Goal: Information Seeking & Learning: Learn about a topic

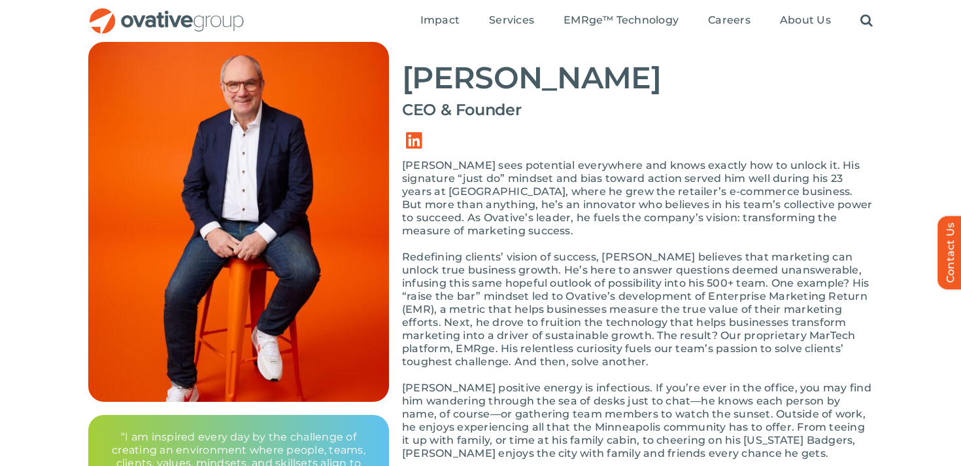
scroll to position [106, 0]
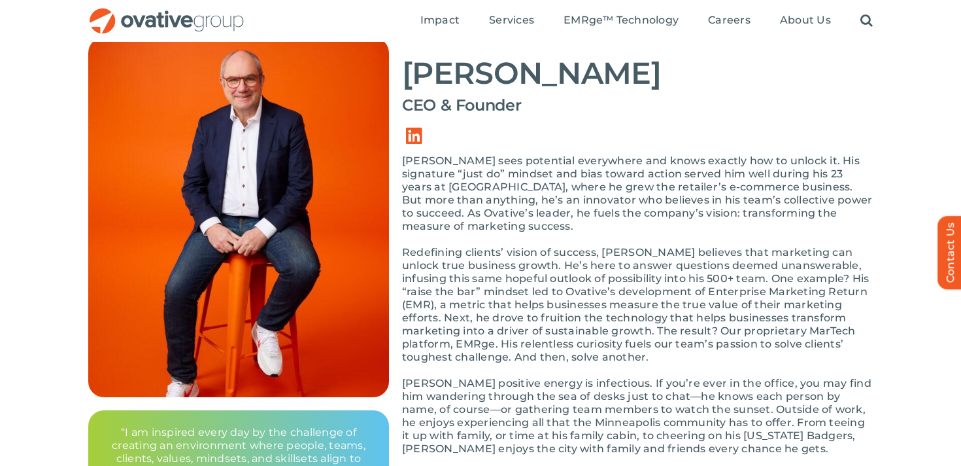
click at [533, 166] on p "Dale sees potential everywhere and knows exactly how to unlock it. His signatur…" at bounding box center [637, 193] width 471 height 78
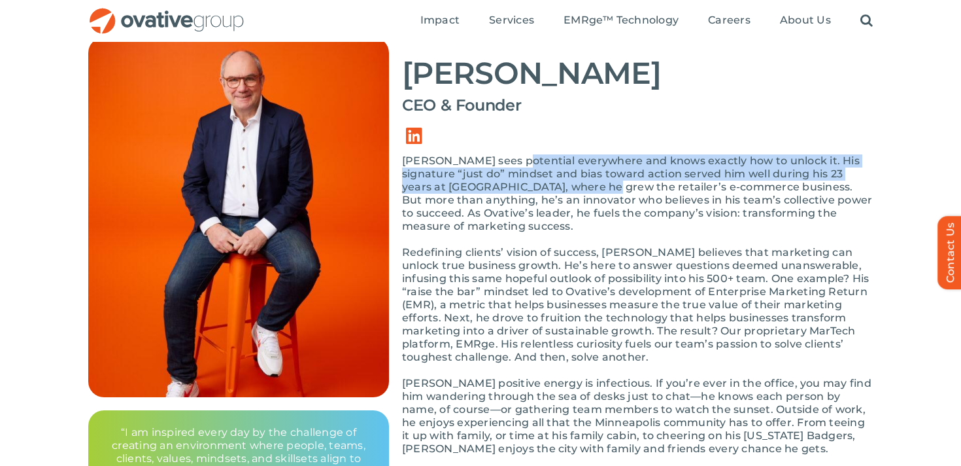
drag, startPoint x: 533, startPoint y: 166, endPoint x: 534, endPoint y: 191, distance: 24.9
click at [534, 191] on p "Dale sees potential everywhere and knows exactly how to unlock it. His signatur…" at bounding box center [637, 193] width 471 height 78
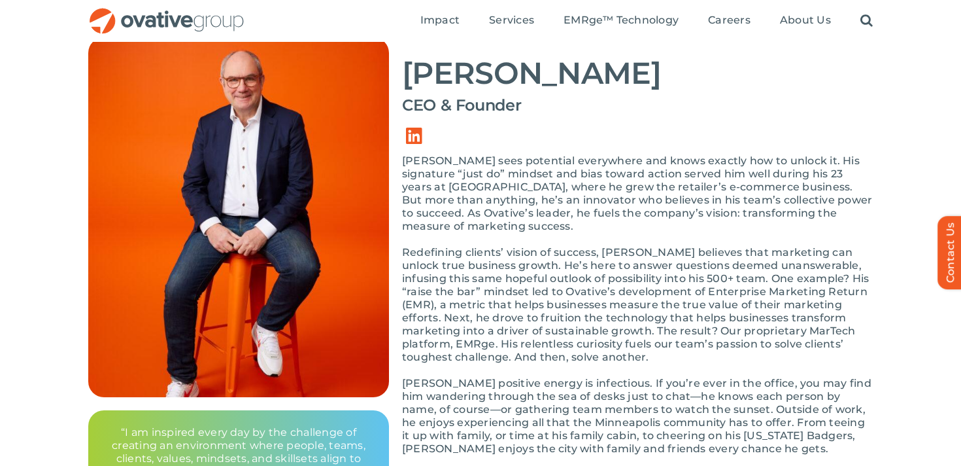
click at [534, 179] on p "Dale sees potential everywhere and knows exactly how to unlock it. His signatur…" at bounding box center [637, 193] width 471 height 78
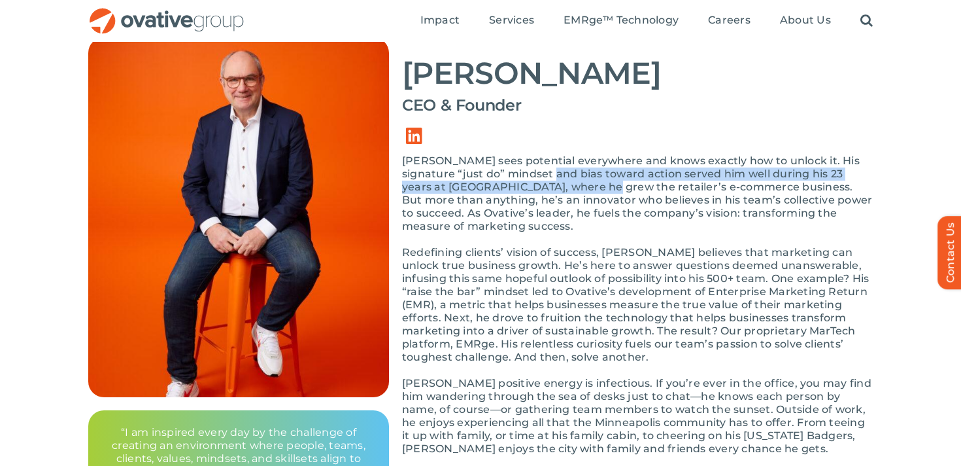
drag, startPoint x: 534, startPoint y: 179, endPoint x: 534, endPoint y: 194, distance: 15.0
click at [534, 194] on p "Dale sees potential everywhere and knows exactly how to unlock it. His signatur…" at bounding box center [637, 193] width 471 height 78
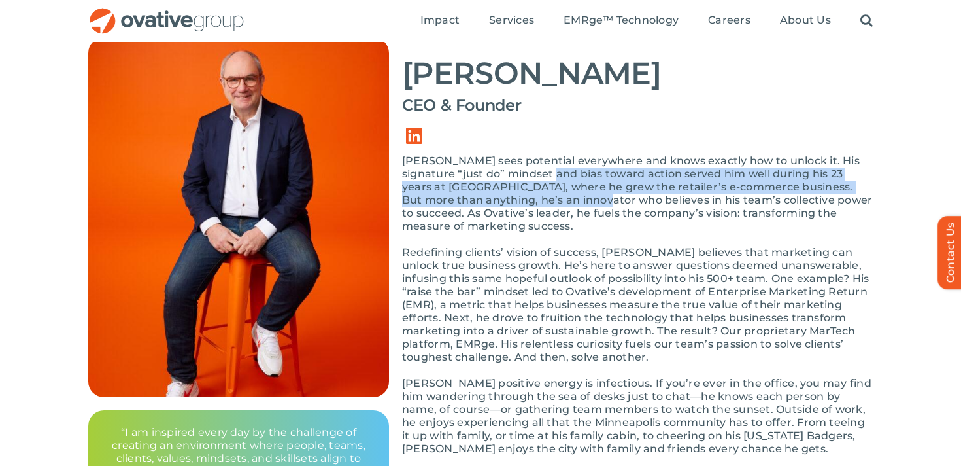
click at [534, 190] on p "Dale sees potential everywhere and knows exactly how to unlock it. His signatur…" at bounding box center [637, 193] width 471 height 78
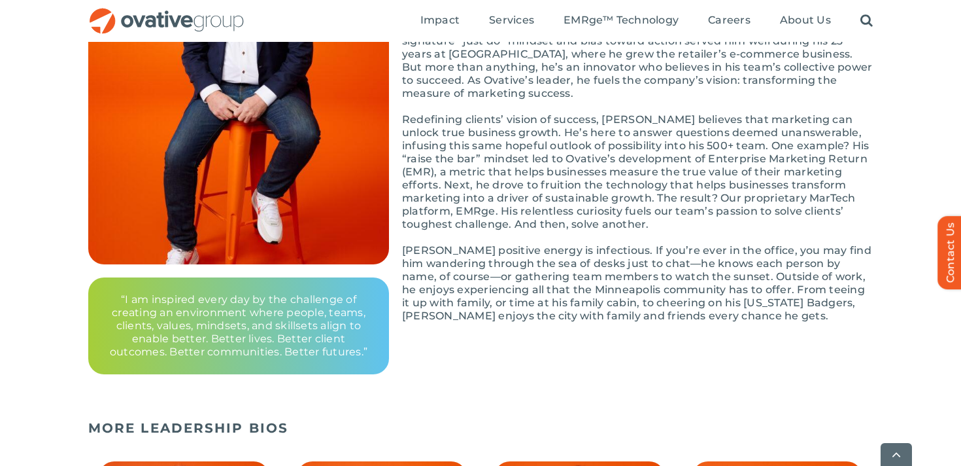
scroll to position [240, 0]
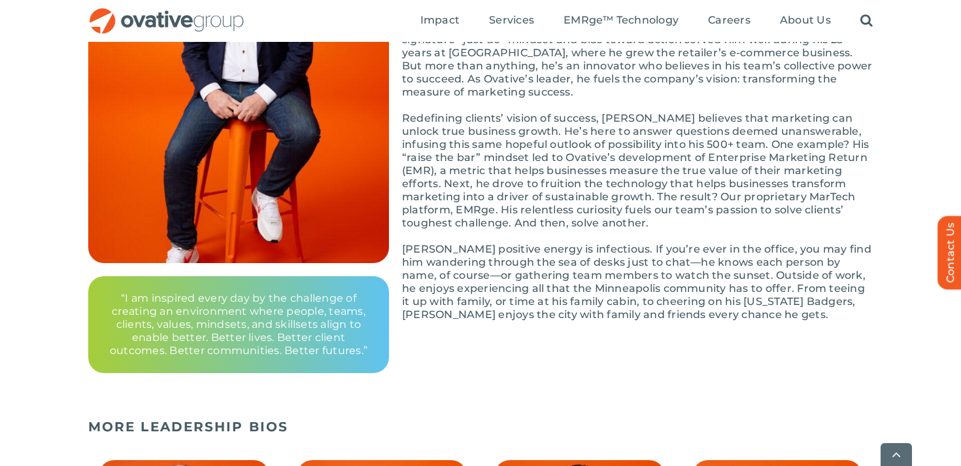
click at [541, 243] on p "Dale’s positive energy is infectious. If you’re ever in the office, you may fin…" at bounding box center [637, 282] width 471 height 78
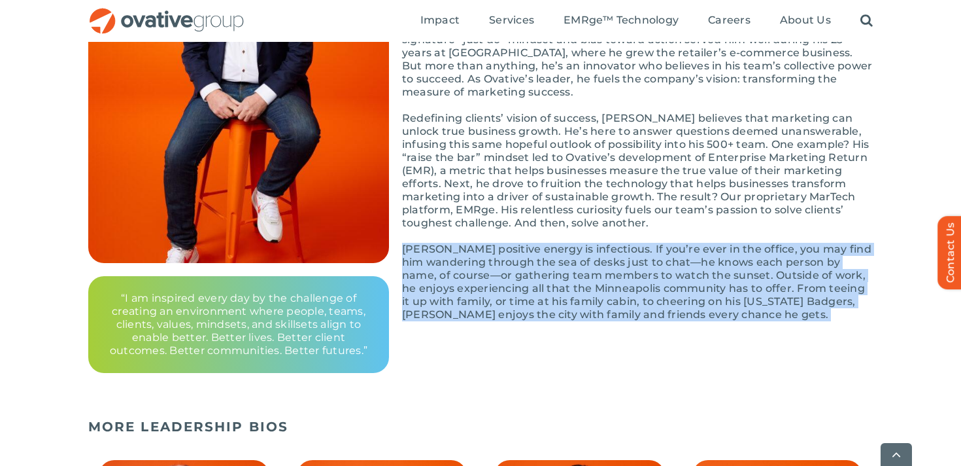
click at [541, 243] on p "Dale’s positive energy is infectious. If you’re ever in the office, you may fin…" at bounding box center [637, 282] width 471 height 78
click at [565, 290] on p "Dale’s positive energy is infectious. If you’re ever in the office, you may fin…" at bounding box center [637, 282] width 471 height 78
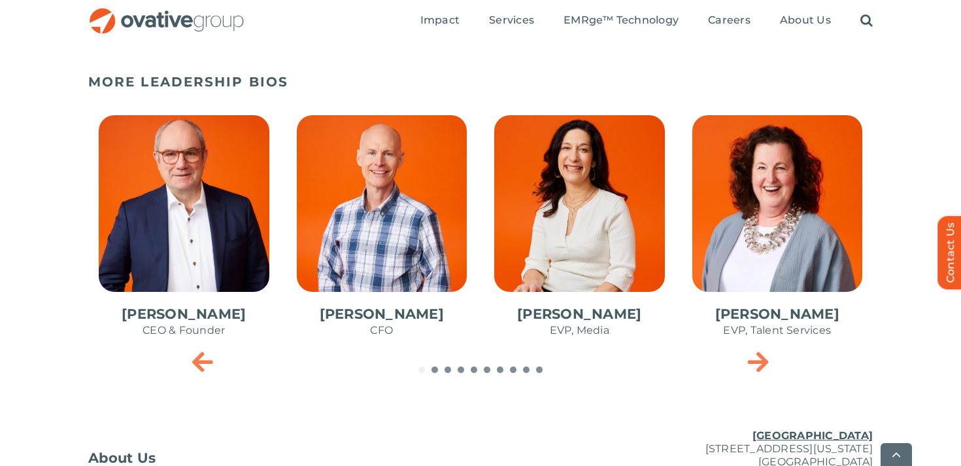
scroll to position [588, 0]
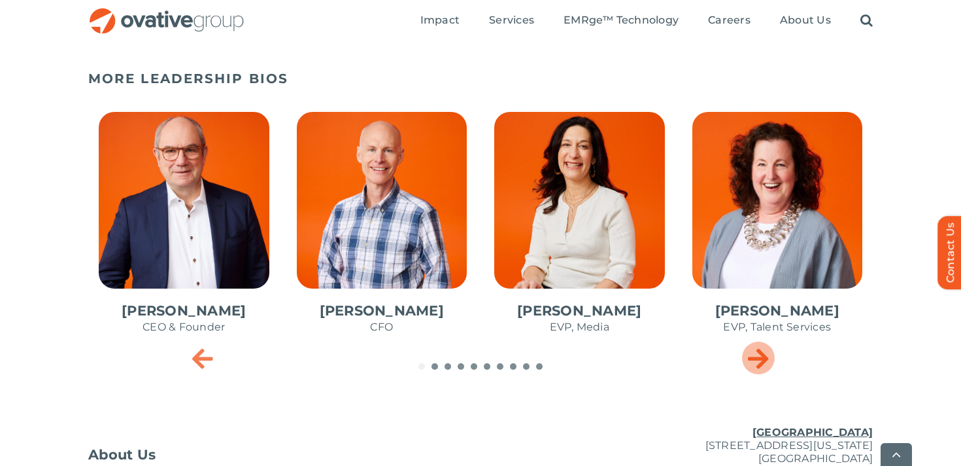
click at [766, 366] on icon "Next slide" at bounding box center [758, 358] width 21 height 26
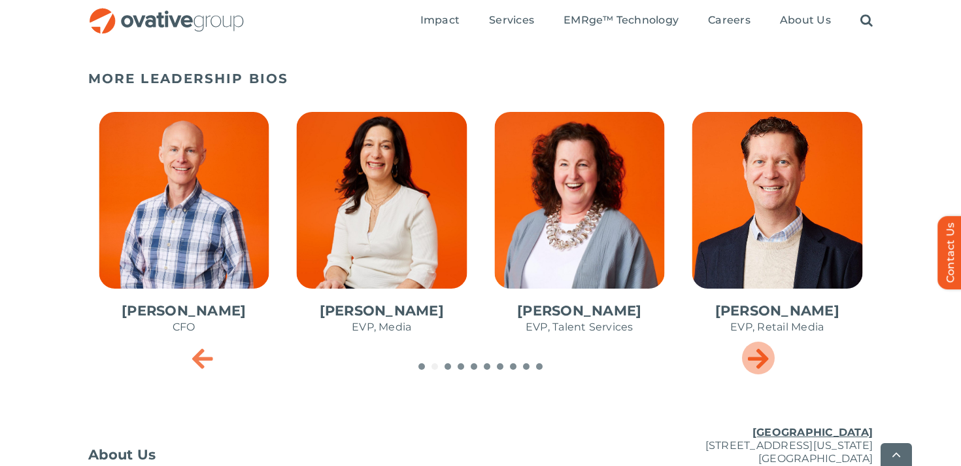
click at [766, 367] on icon "Next slide" at bounding box center [758, 358] width 21 height 26
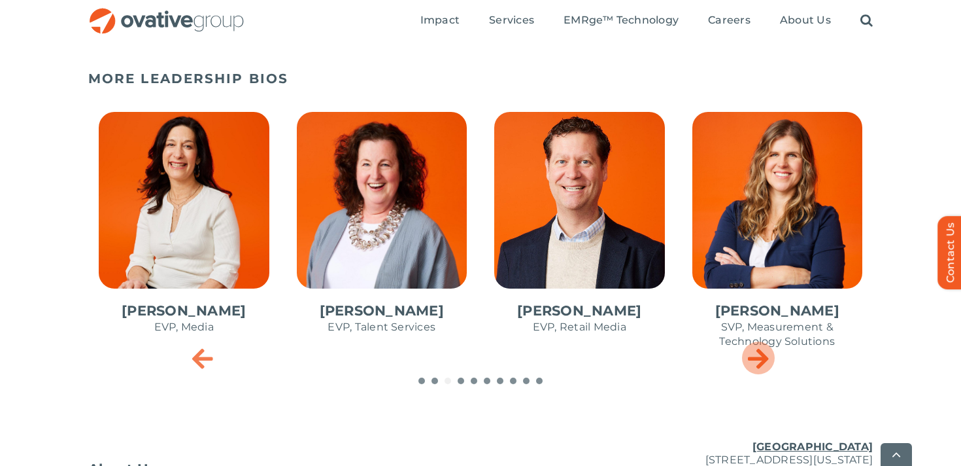
click at [766, 367] on icon "Next slide" at bounding box center [758, 358] width 21 height 26
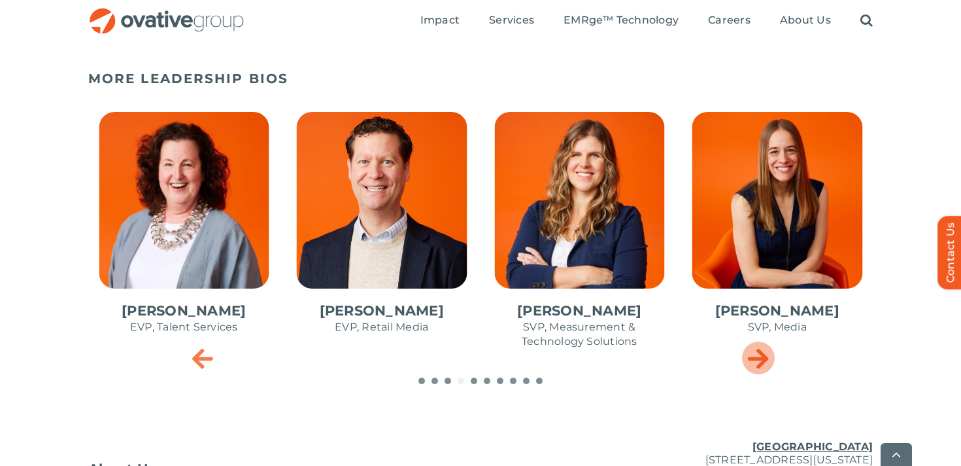
click at [766, 367] on icon "Next slide" at bounding box center [758, 358] width 21 height 26
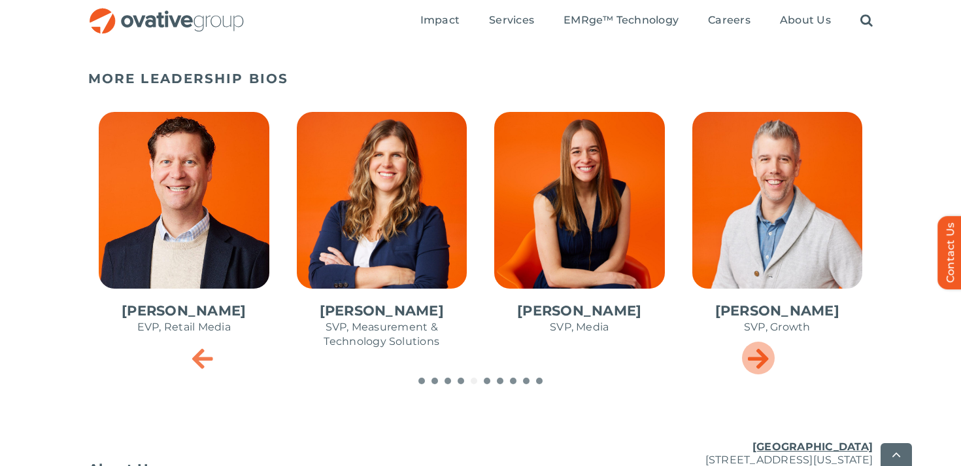
click at [766, 367] on icon "Next slide" at bounding box center [758, 358] width 21 height 26
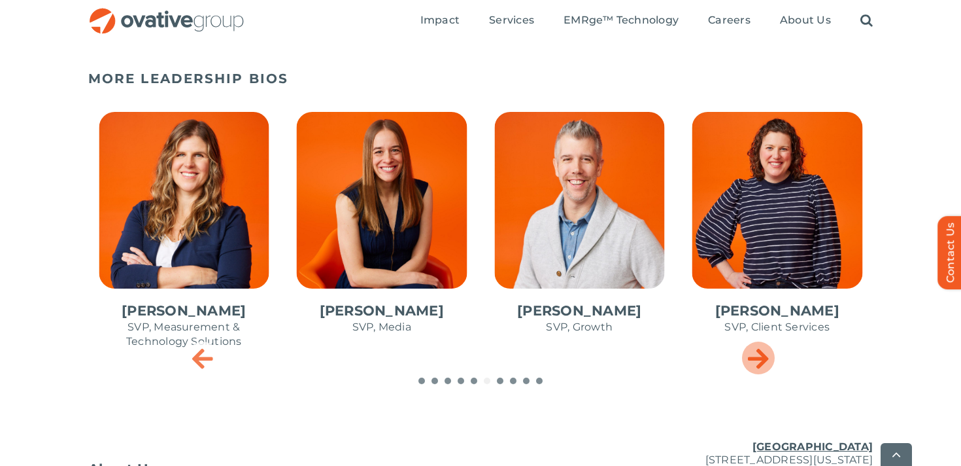
click at [766, 367] on icon "Next slide" at bounding box center [758, 358] width 21 height 26
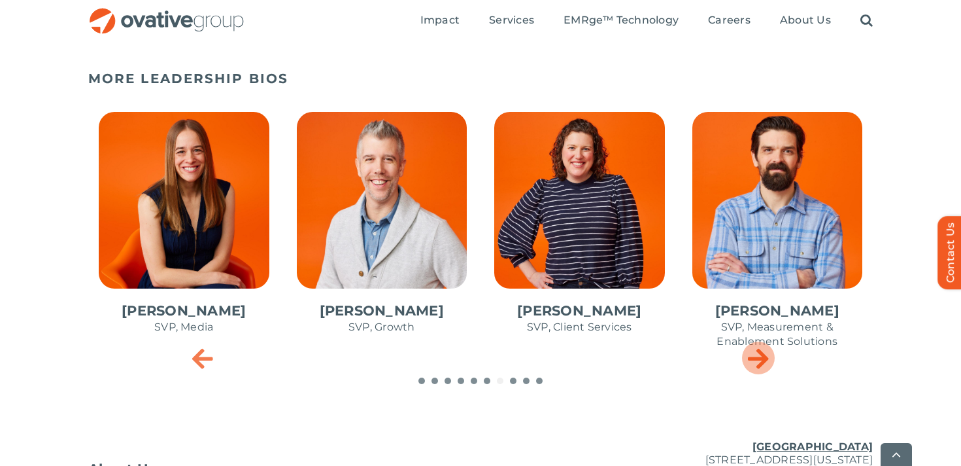
click at [766, 366] on icon "Next slide" at bounding box center [758, 358] width 21 height 26
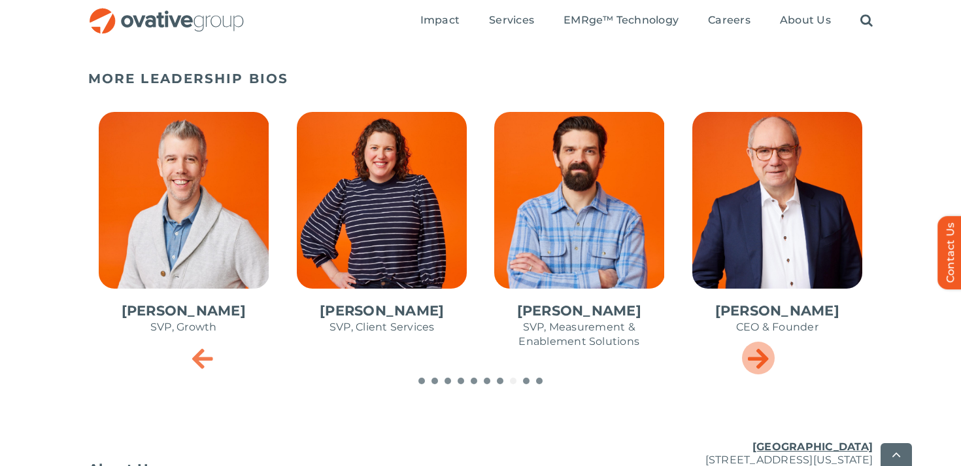
click at [766, 366] on icon "Next slide" at bounding box center [758, 358] width 21 height 26
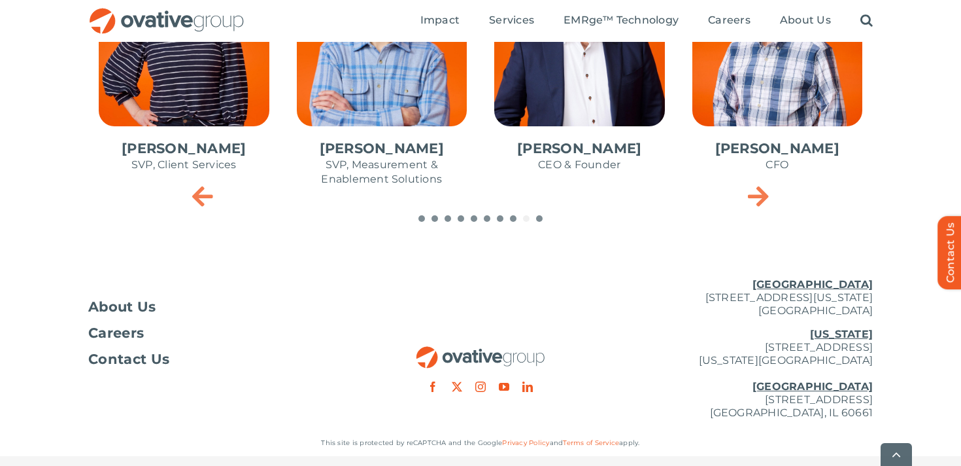
scroll to position [779, 0]
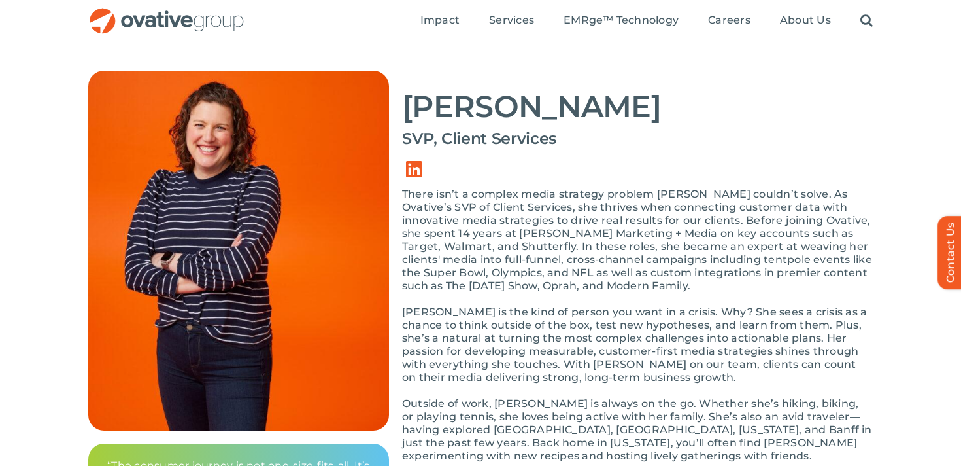
scroll to position [76, 0]
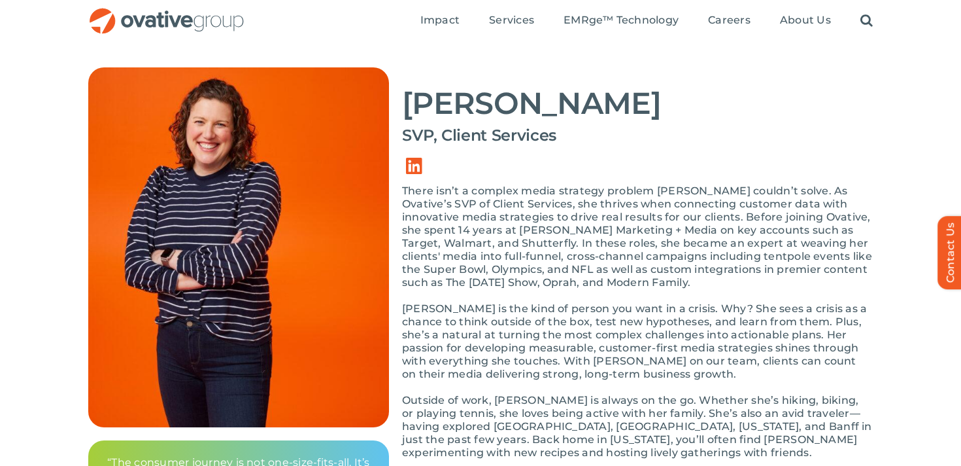
click at [527, 205] on p "There isn’t a complex media strategy problem [PERSON_NAME] couldn’t solve. As O…" at bounding box center [637, 236] width 471 height 105
click at [534, 213] on p "There isn’t a complex media strategy problem [PERSON_NAME] couldn’t solve. As O…" at bounding box center [637, 236] width 471 height 105
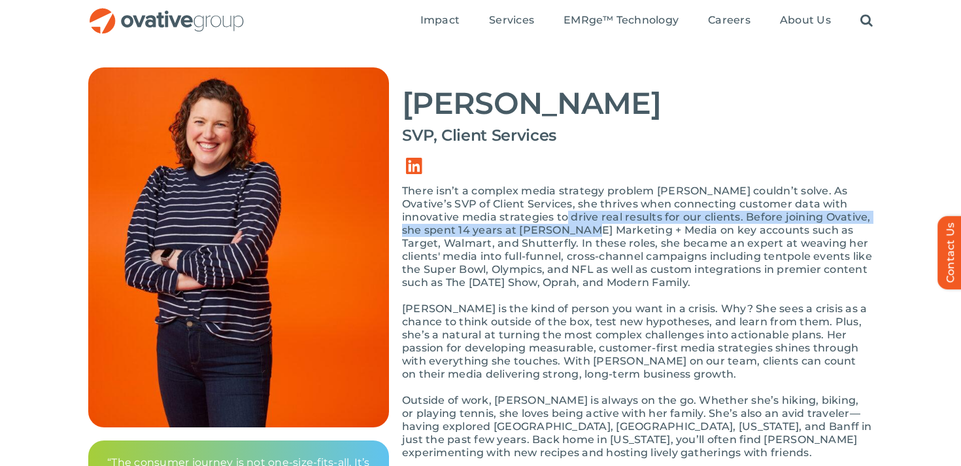
drag, startPoint x: 534, startPoint y: 213, endPoint x: 534, endPoint y: 233, distance: 20.9
click at [534, 233] on p "There isn’t a complex media strategy problem [PERSON_NAME] couldn’t solve. As O…" at bounding box center [637, 236] width 471 height 105
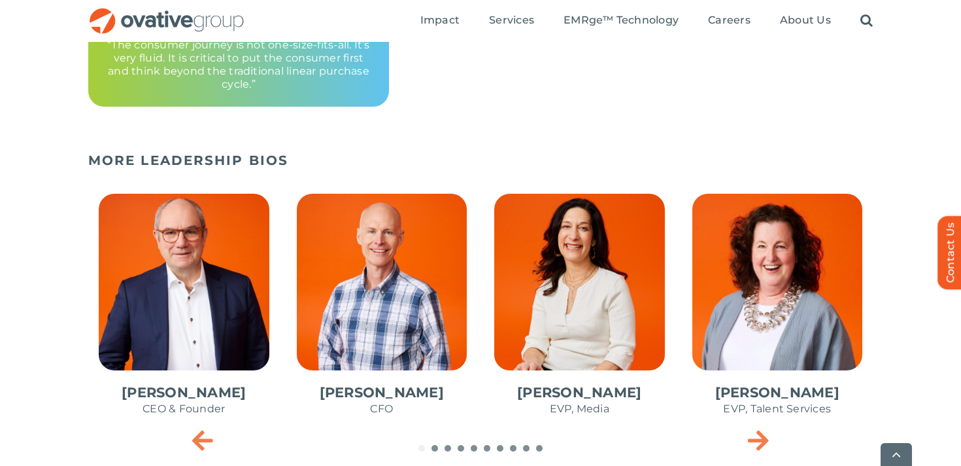
scroll to position [496, 0]
